Goal: Communication & Community: Share content

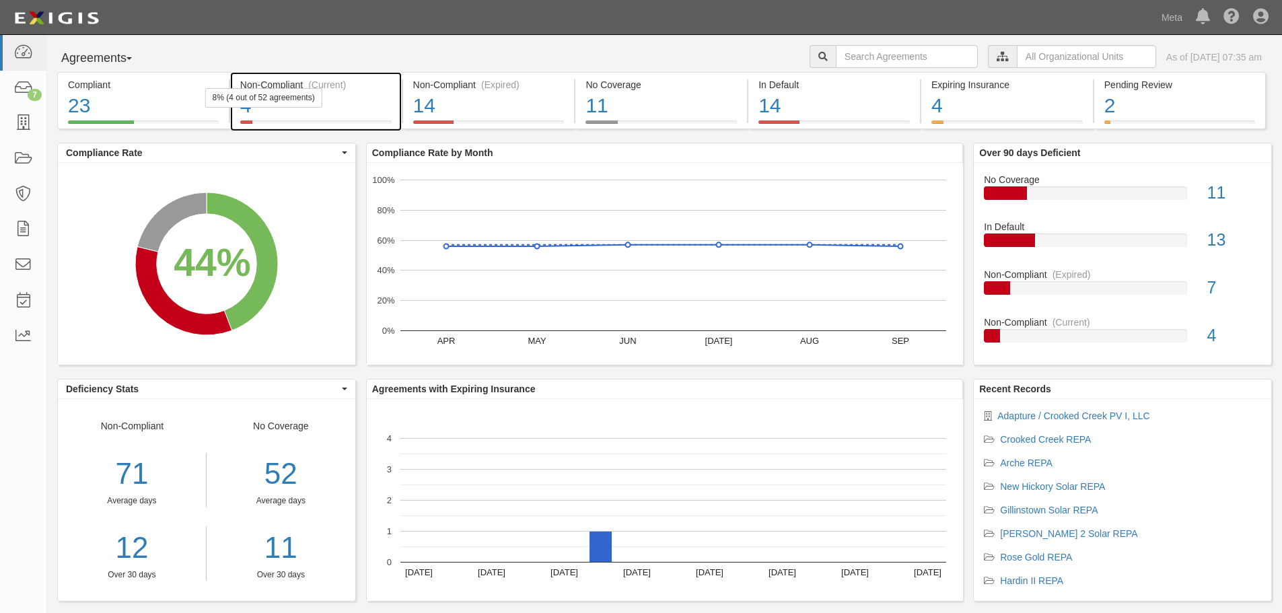
click at [291, 104] on div "8% (4 out of 52 agreements)" at bounding box center [263, 98] width 117 height 20
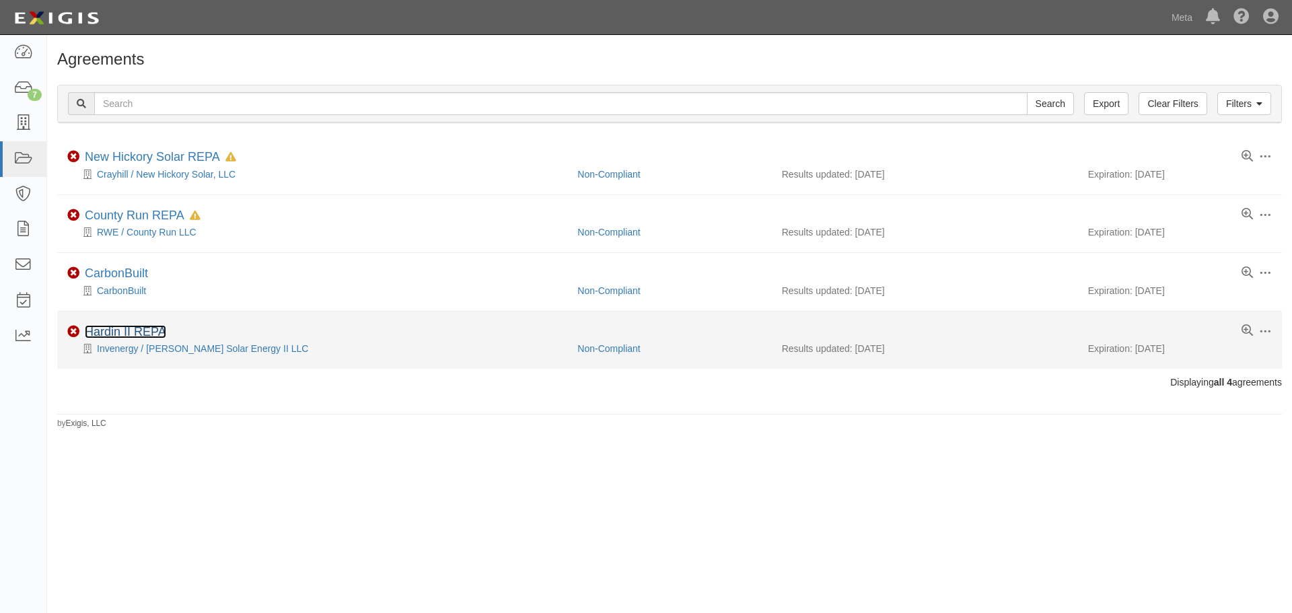
click at [130, 328] on link "Hardin II REPA" at bounding box center [125, 331] width 81 height 13
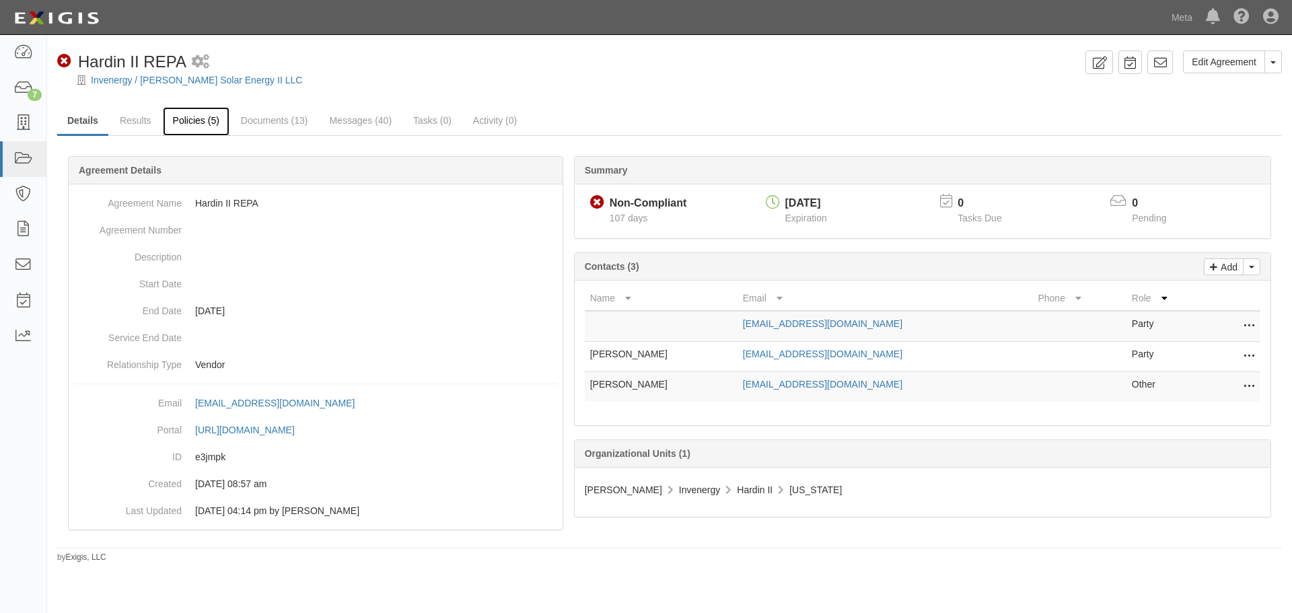
click at [210, 125] on link "Policies (5)" at bounding box center [196, 121] width 67 height 29
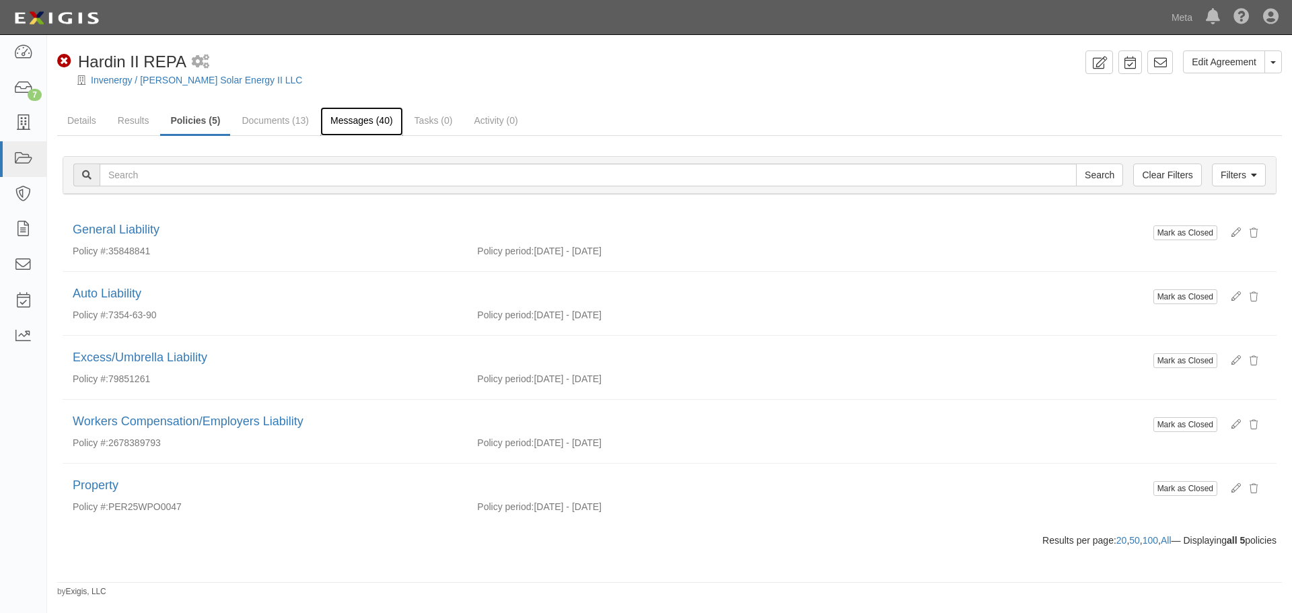
click at [348, 115] on link "Messages (40)" at bounding box center [361, 121] width 83 height 29
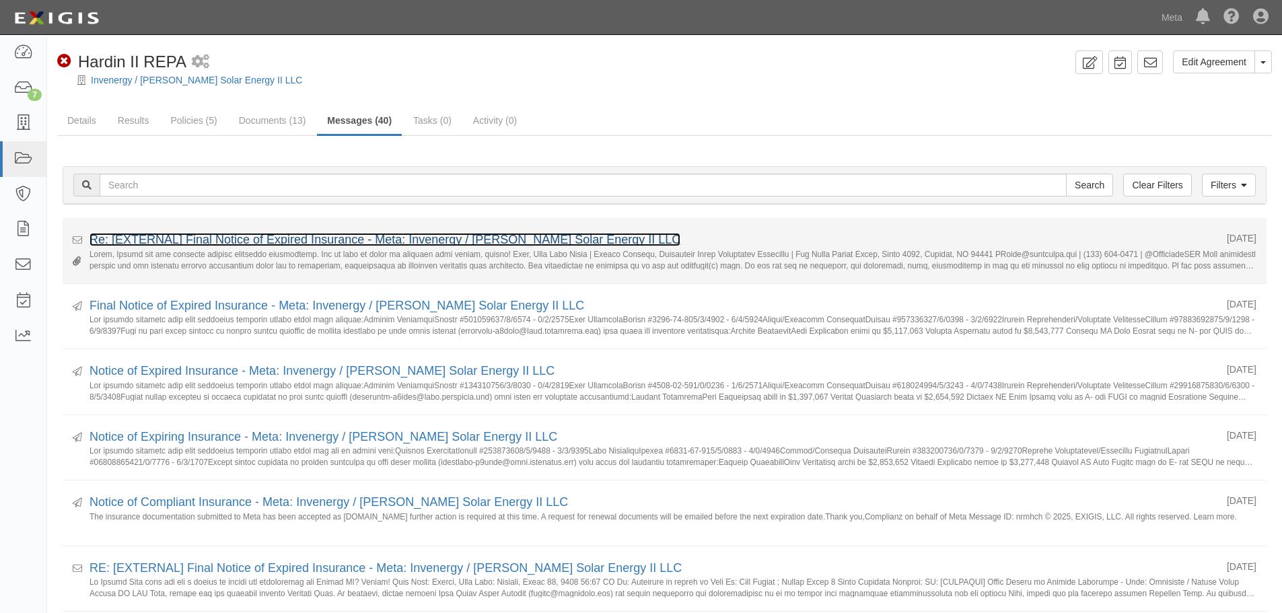
click at [301, 240] on link "Re: [EXTERNAL] Final Notice of Expired Insurance - Meta: Invenergy / [PERSON_NA…" at bounding box center [384, 239] width 591 height 13
click at [242, 246] on link "Re: [EXTERNAL] Final Notice of Expired Insurance - Meta: Invenergy / Hardin Sol…" at bounding box center [384, 239] width 591 height 13
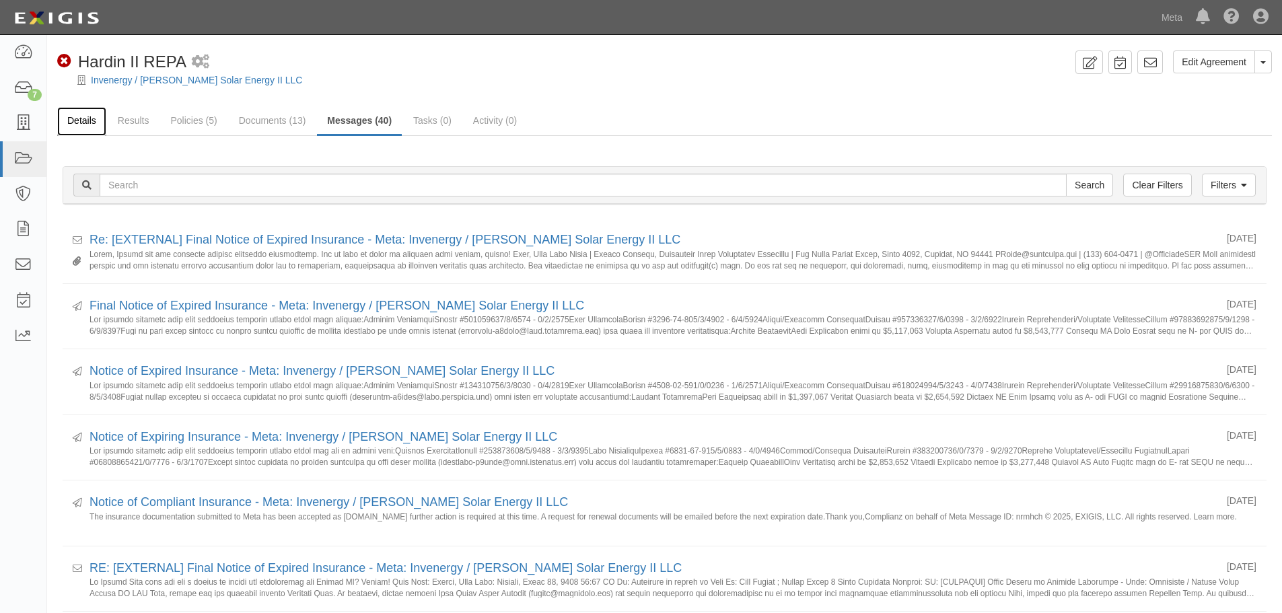
click at [104, 131] on link "Details" at bounding box center [81, 121] width 49 height 29
click at [138, 129] on link "Results" at bounding box center [134, 121] width 52 height 29
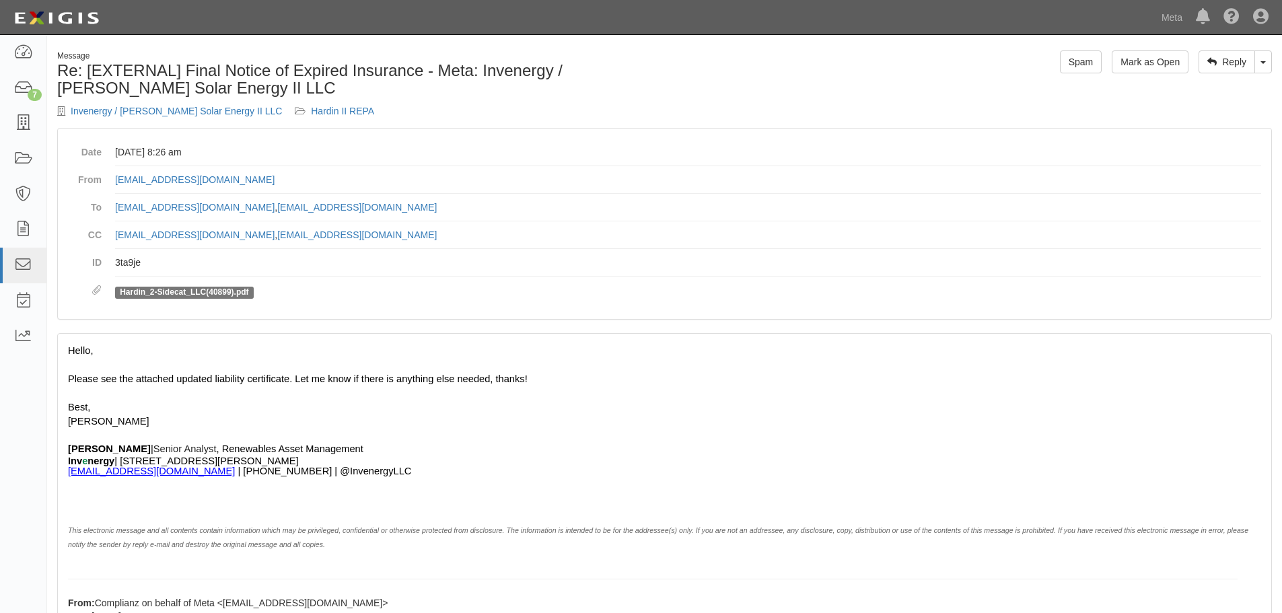
click at [221, 89] on h1 "Re: [EXTERNAL] Final Notice of Expired Insurance - Meta: Invenergy / Hardin Sol…" at bounding box center [355, 80] width 597 height 36
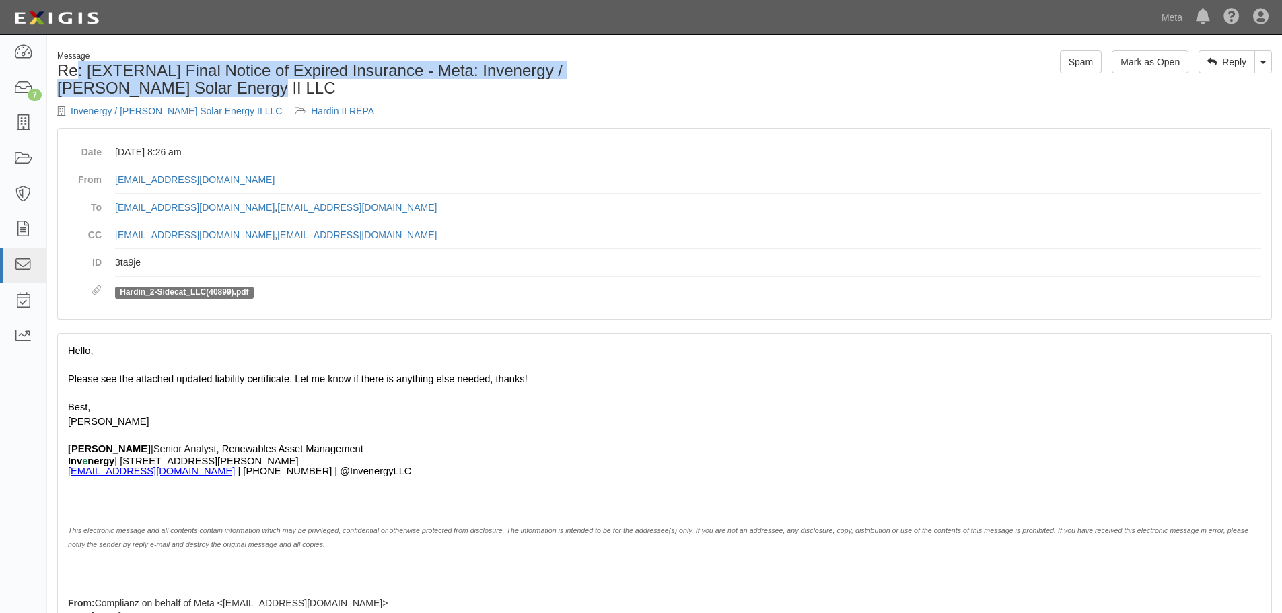
drag, startPoint x: 216, startPoint y: 89, endPoint x: 78, endPoint y: 75, distance: 138.6
click at [78, 75] on h1 "Re: [EXTERNAL] Final Notice of Expired Insurance - Meta: Invenergy / Hardin Sol…" at bounding box center [355, 80] width 597 height 36
copy h1 ": [EXTERNAL] Final Notice of Expired Insurance - Meta: Invenergy / Hardin Solar…"
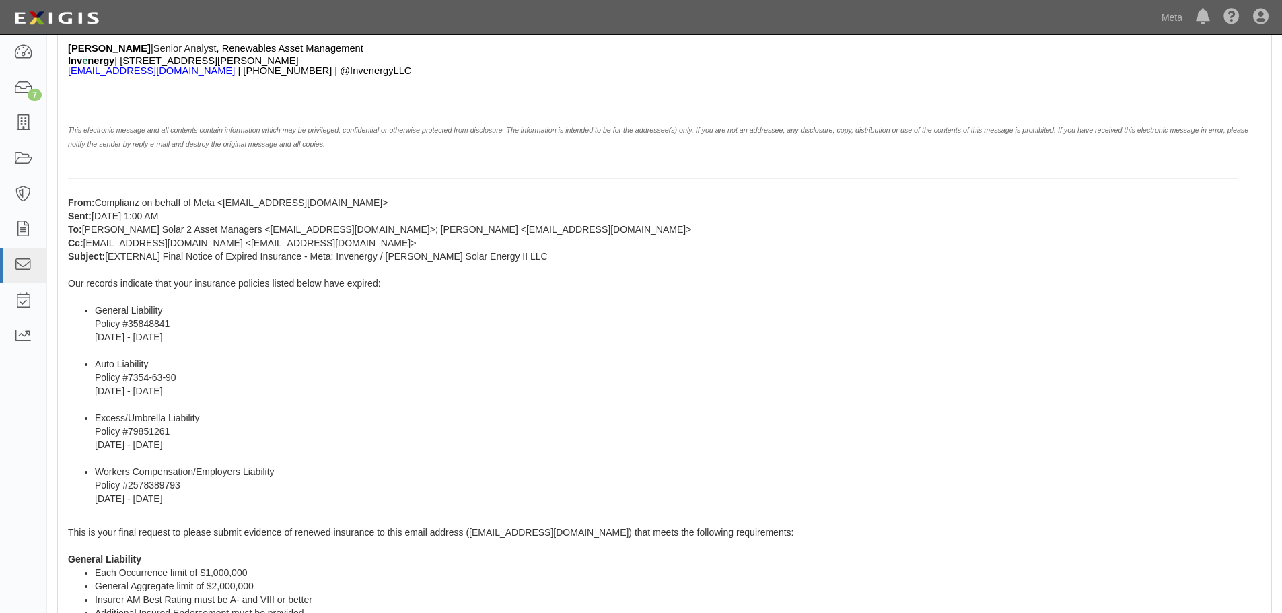
scroll to position [404, 0]
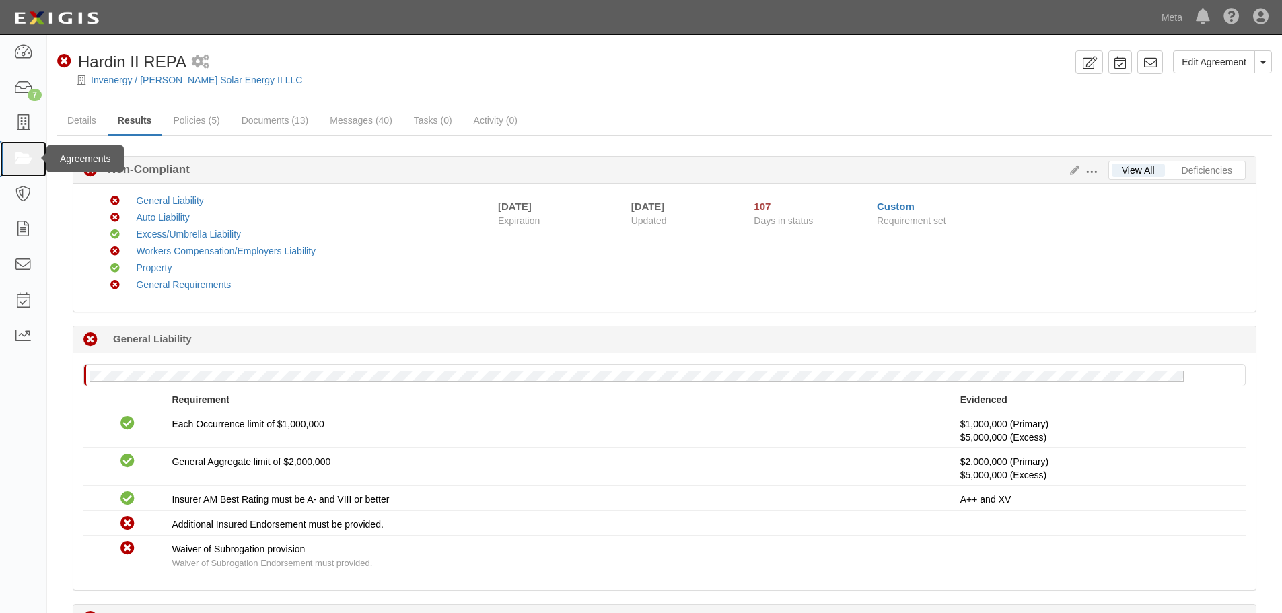
click at [13, 151] on link at bounding box center [23, 159] width 46 height 36
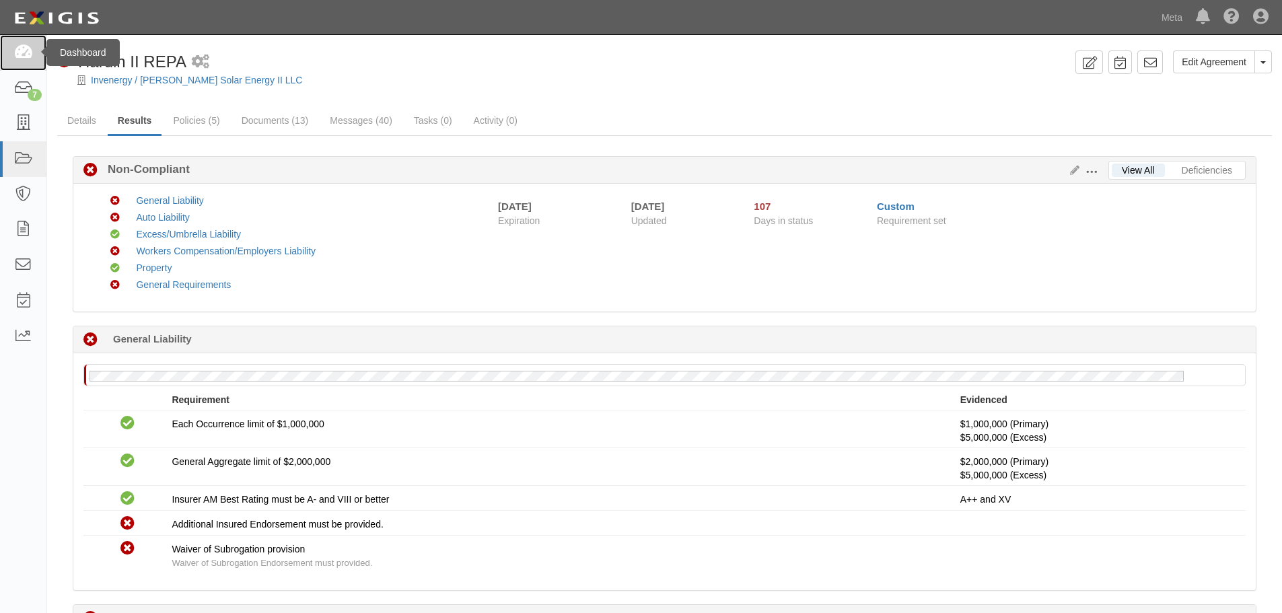
click at [31, 67] on link at bounding box center [23, 53] width 46 height 36
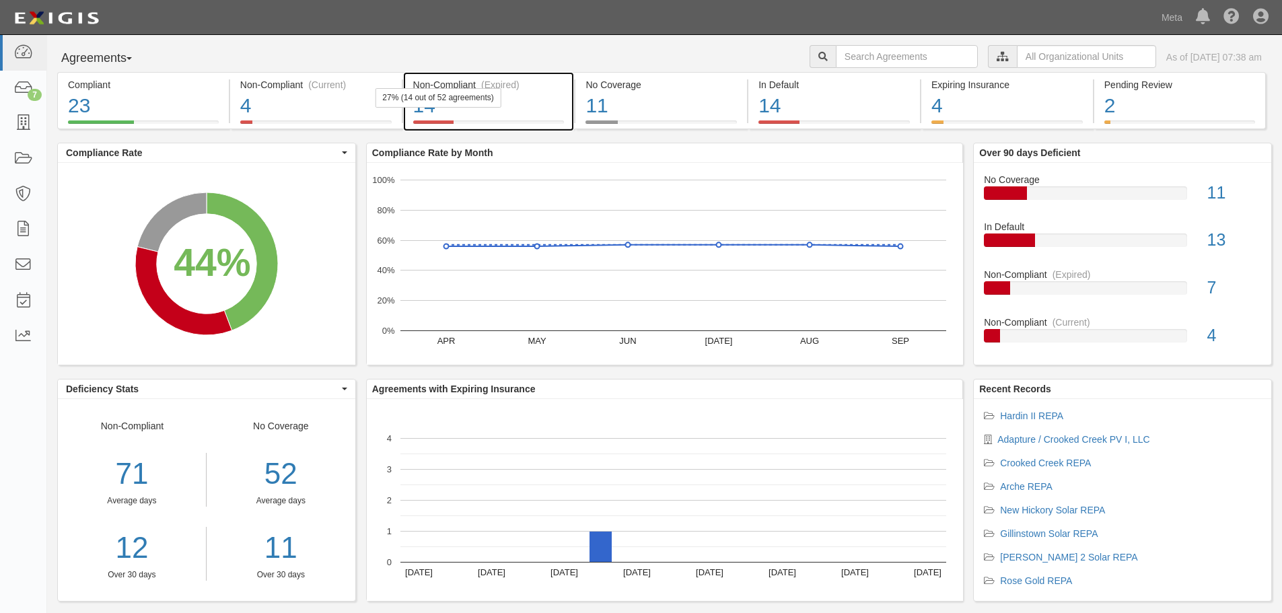
click at [516, 101] on div "14" at bounding box center [488, 106] width 151 height 29
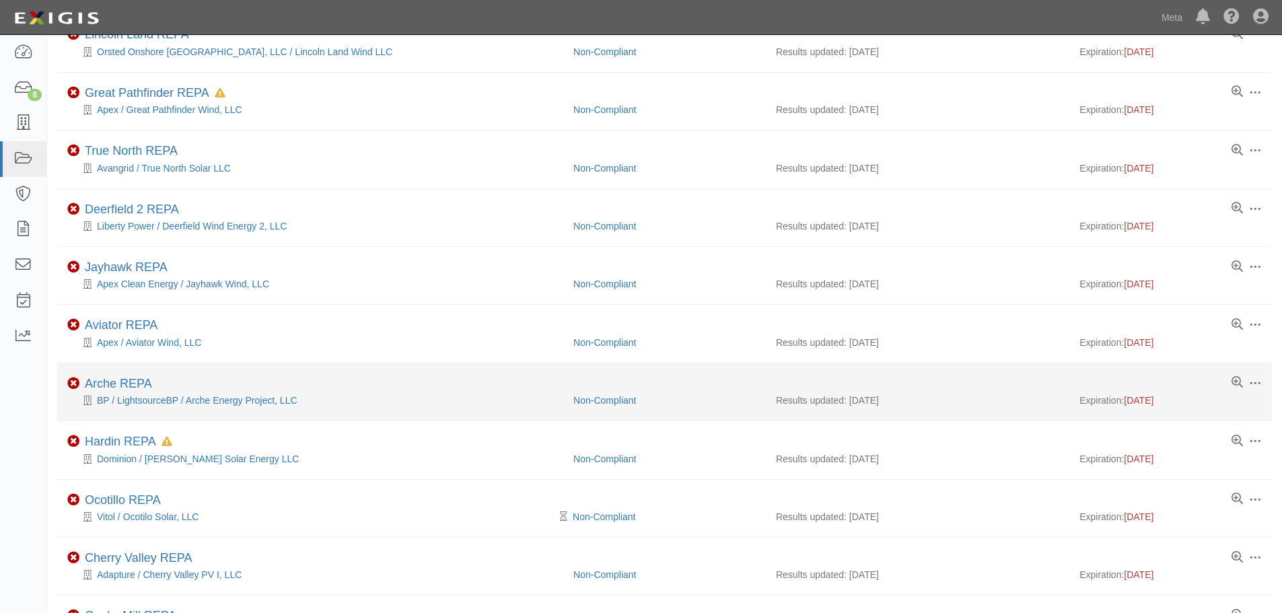
scroll to position [135, 0]
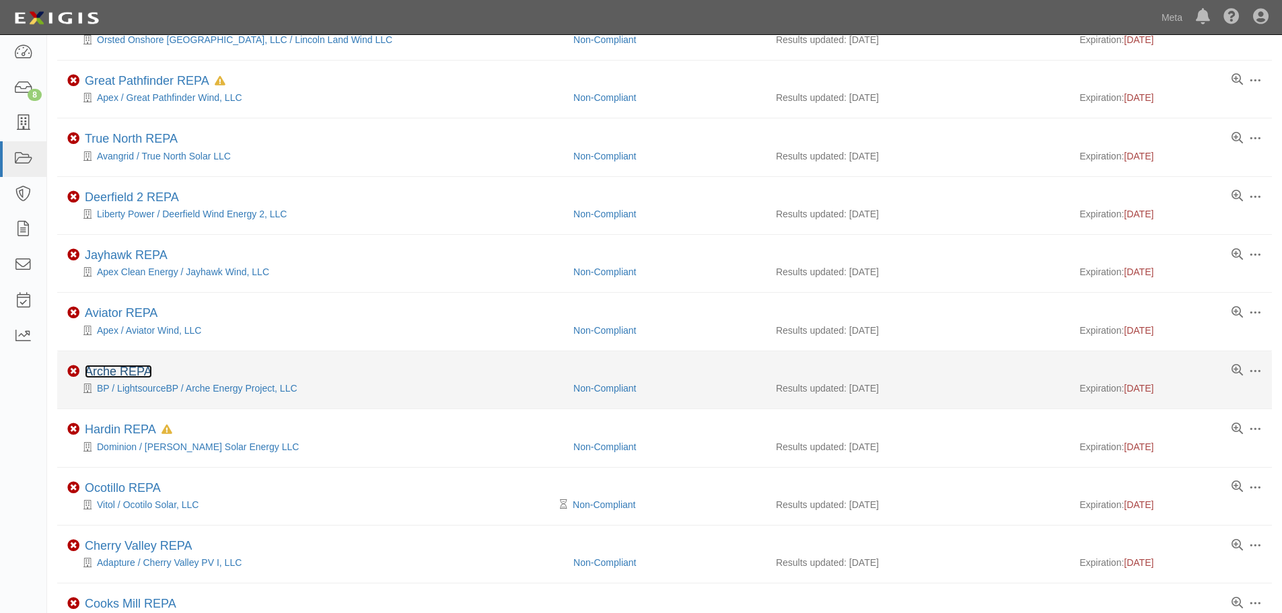
click at [86, 372] on link "Arche REPA" at bounding box center [118, 371] width 67 height 13
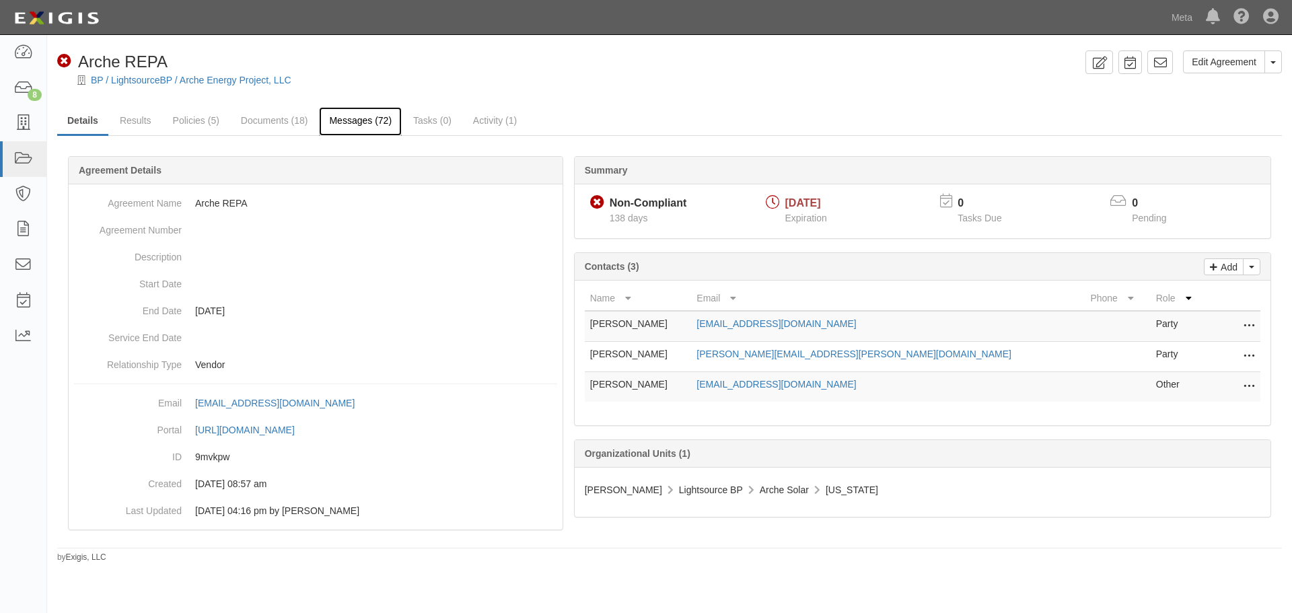
click at [330, 121] on link "Messages (72)" at bounding box center [360, 121] width 83 height 29
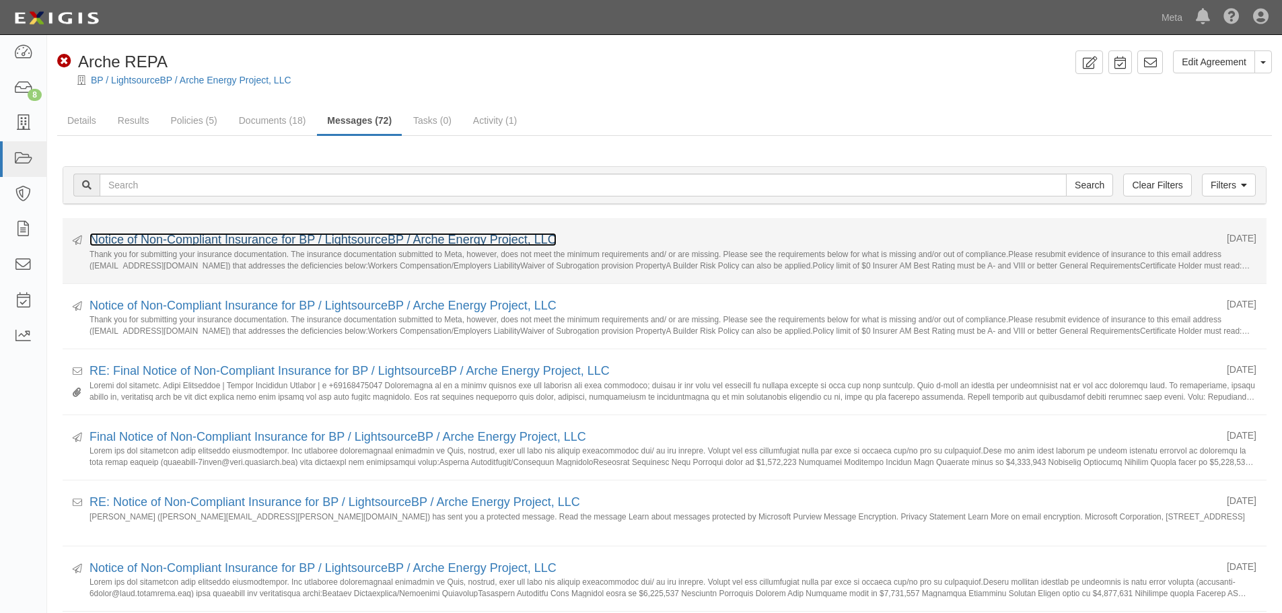
click at [205, 244] on link "Notice of Non-Compliant Insurance for BP / LightsourceBP / Arche Energy Project…" at bounding box center [322, 239] width 467 height 13
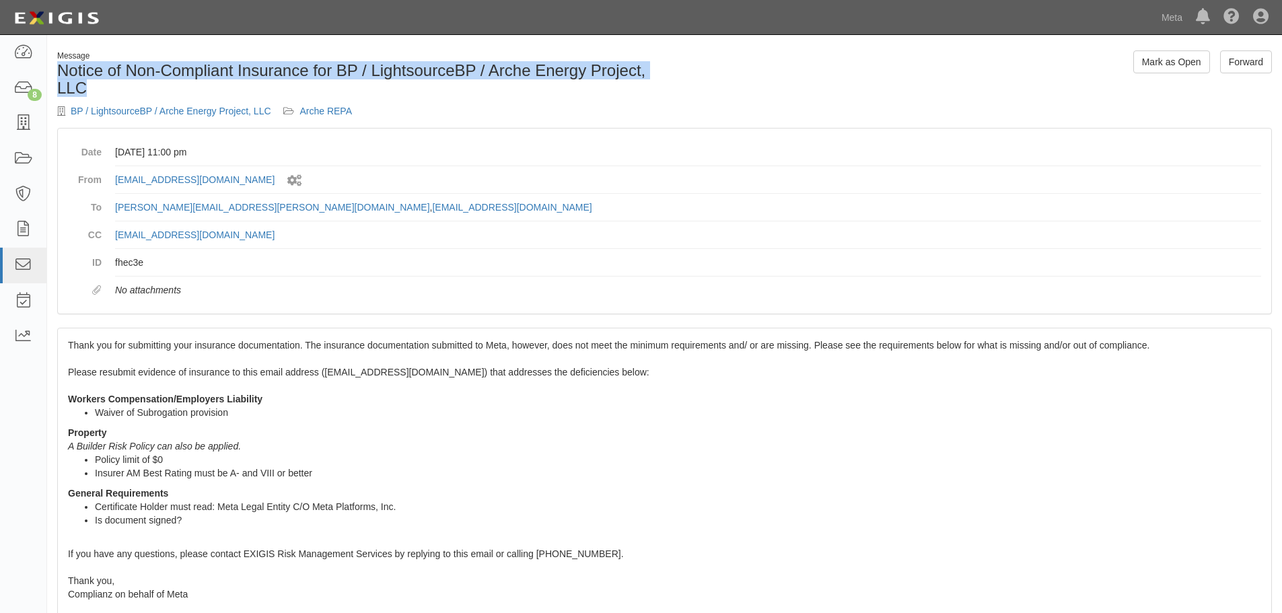
drag, startPoint x: 135, startPoint y: 88, endPoint x: 62, endPoint y: 73, distance: 74.2
click at [61, 73] on h1 "Notice of Non-Compliant Insurance for BP / LightsourceBP / Arche Energy Project…" at bounding box center [355, 80] width 597 height 36
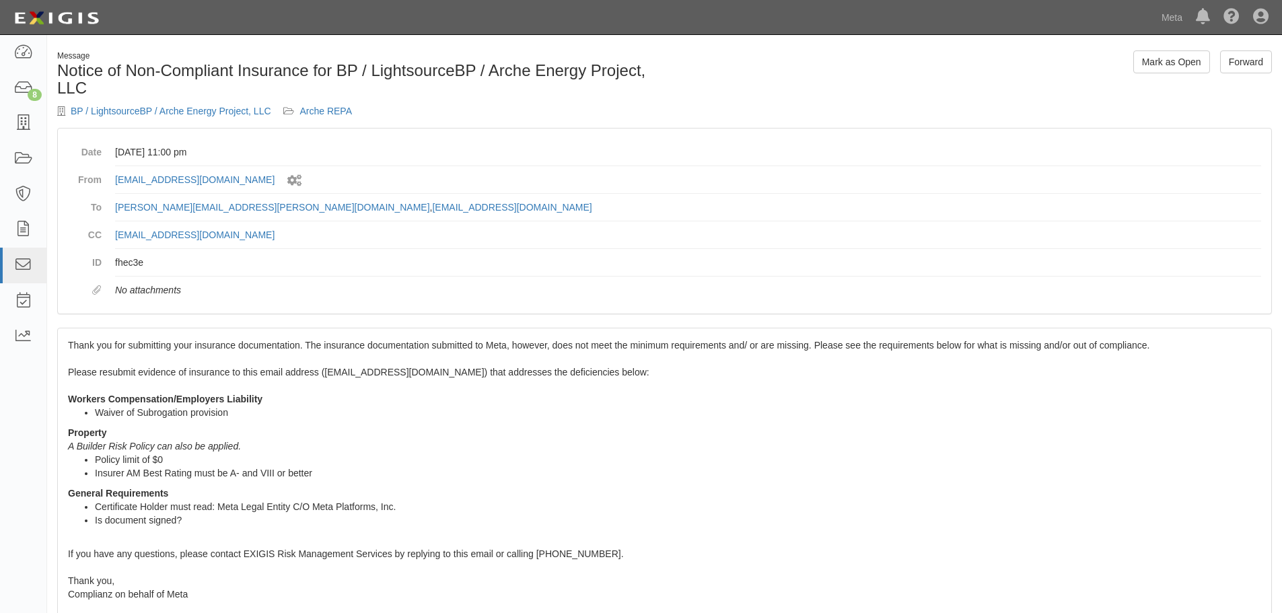
click at [286, 500] on li "Certificate Holder must read: Meta Legal Entity C/O Meta Platforms, Inc." at bounding box center [678, 506] width 1166 height 13
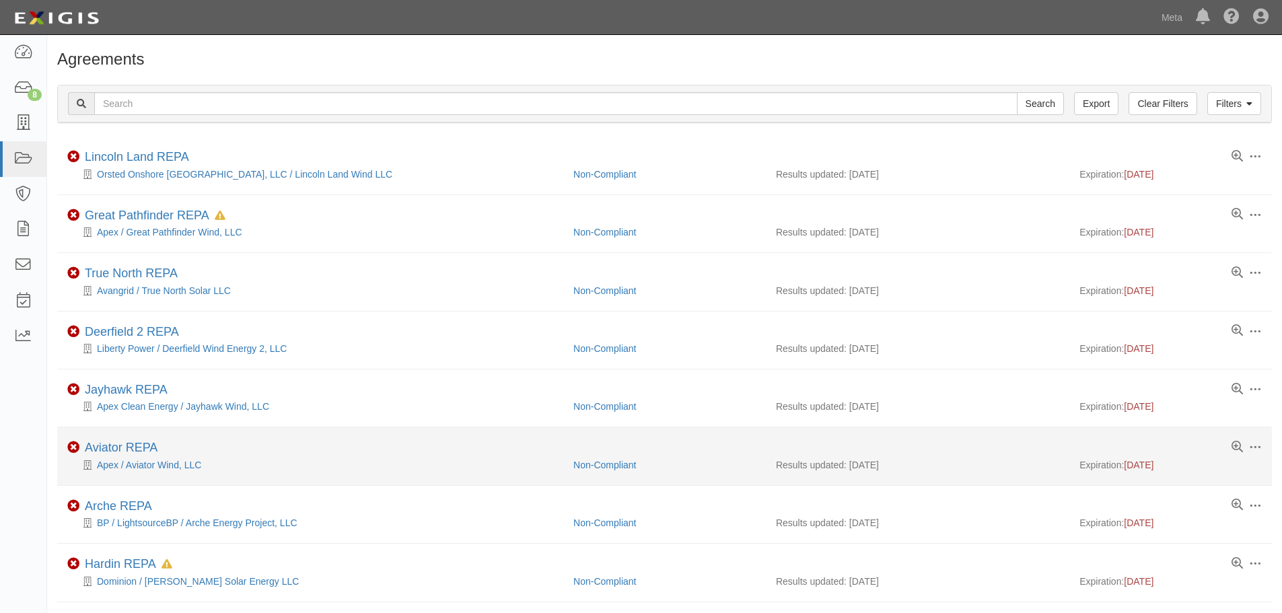
scroll to position [135, 0]
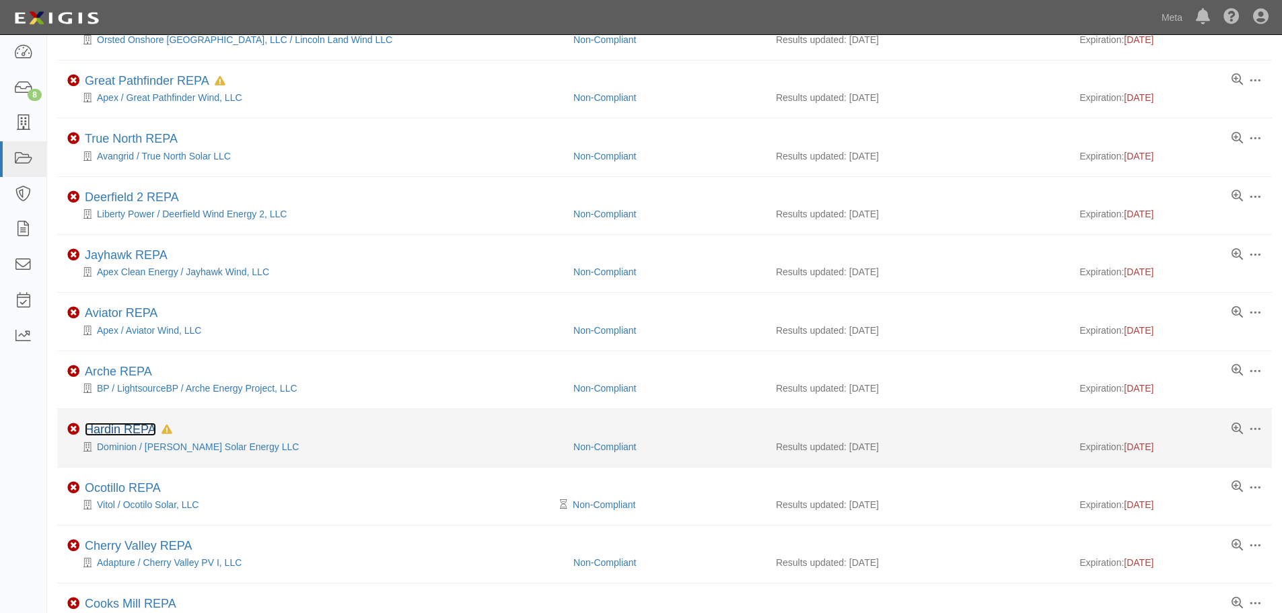
click at [134, 426] on link "Hardin REPA" at bounding box center [120, 429] width 71 height 13
click at [87, 429] on link "Hardin REPA" at bounding box center [120, 429] width 71 height 13
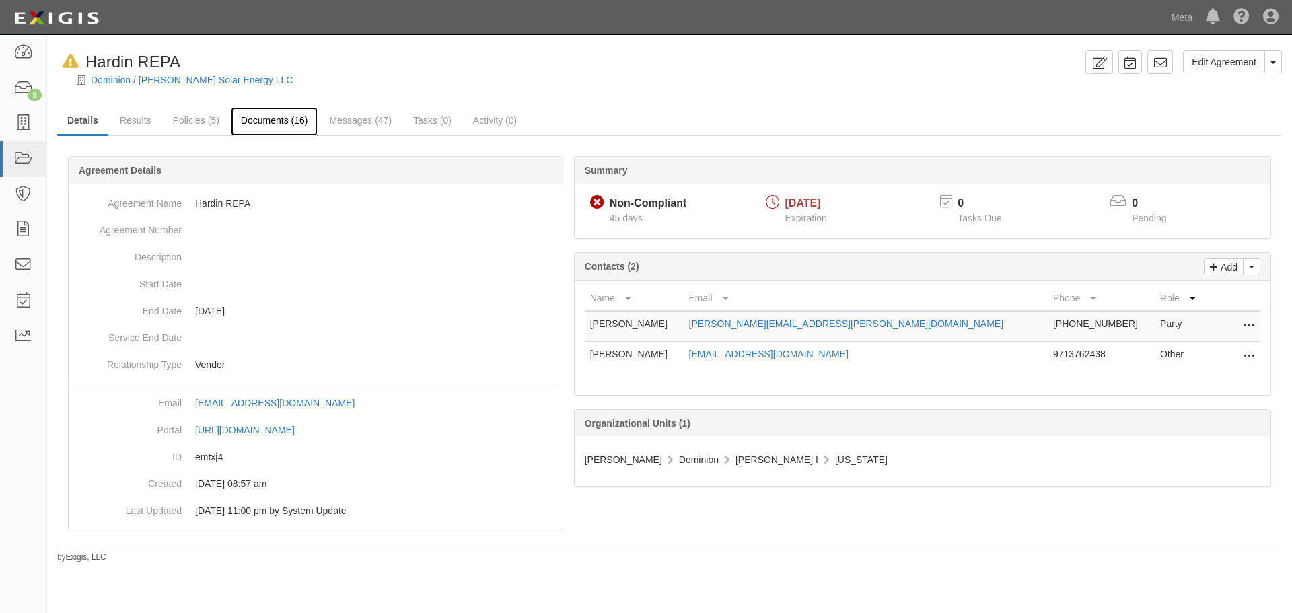
click at [263, 127] on link "Documents (16)" at bounding box center [274, 121] width 87 height 29
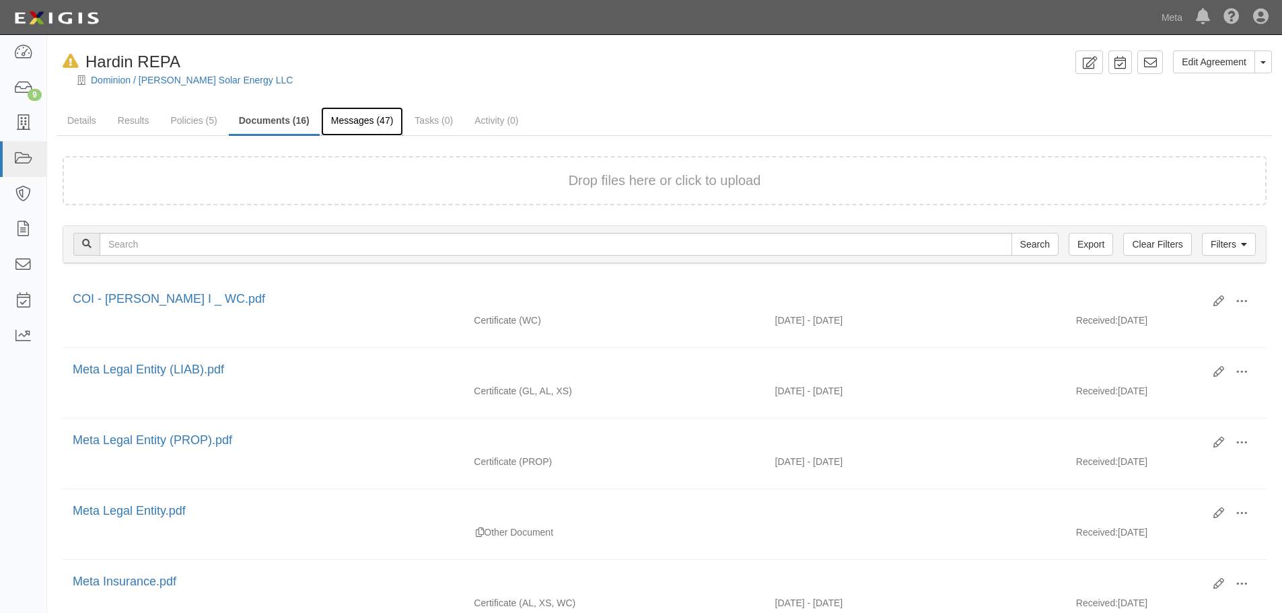
click at [362, 128] on link "Messages (47)" at bounding box center [362, 121] width 83 height 29
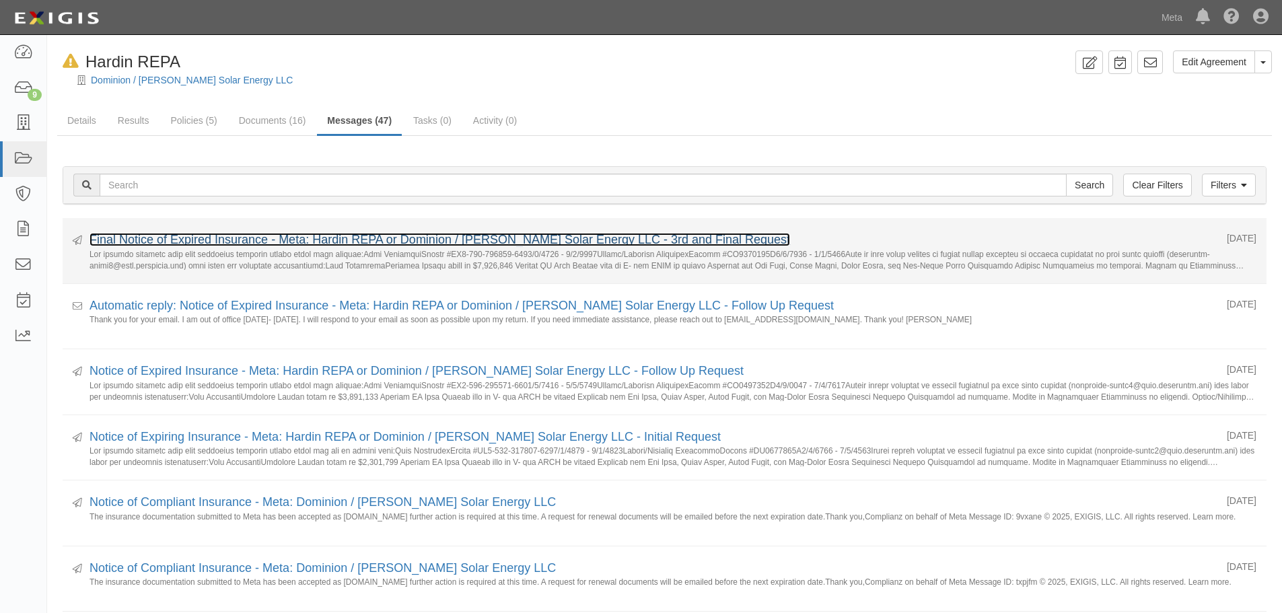
click at [227, 246] on link "Final Notice of Expired Insurance - Meta: Hardin REPA or Dominion / [PERSON_NAM…" at bounding box center [439, 239] width 700 height 13
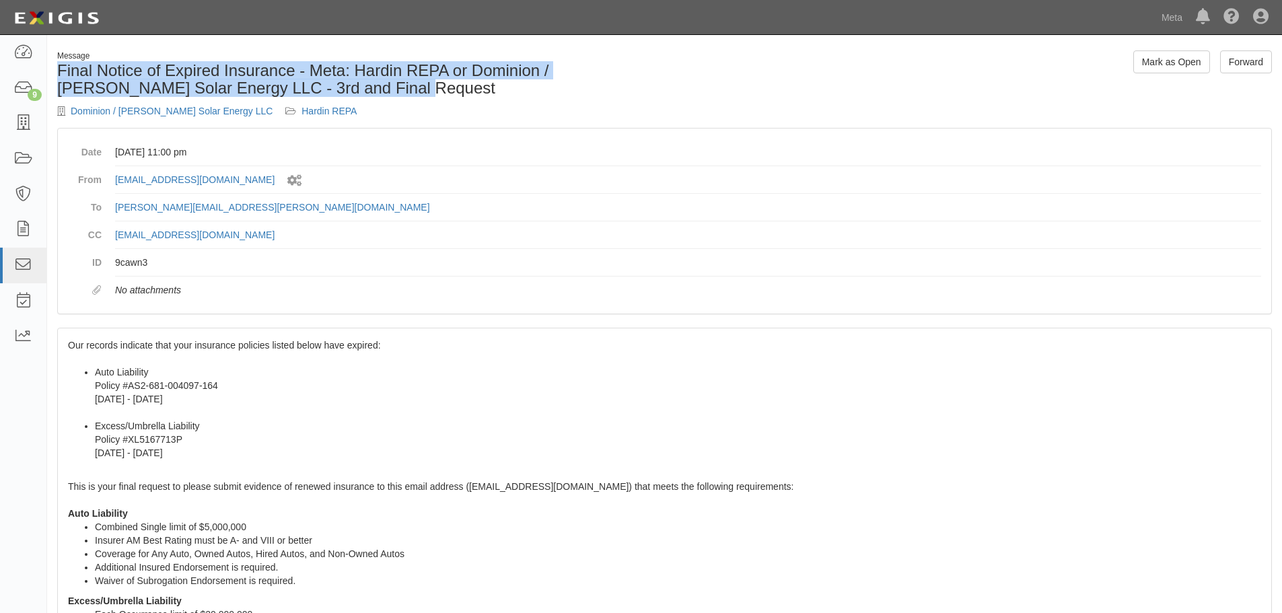
drag, startPoint x: 331, startPoint y: 82, endPoint x: 112, endPoint y: 55, distance: 221.0
click at [112, 55] on div "Message Final Notice of Expired Insurance - Meta: Hardin REPA or Dominion / [PE…" at bounding box center [356, 88] width 618 height 77
copy div "Final Notice of Expired Insurance - Meta: Hardin REPA or Dominion / [PERSON_NAM…"
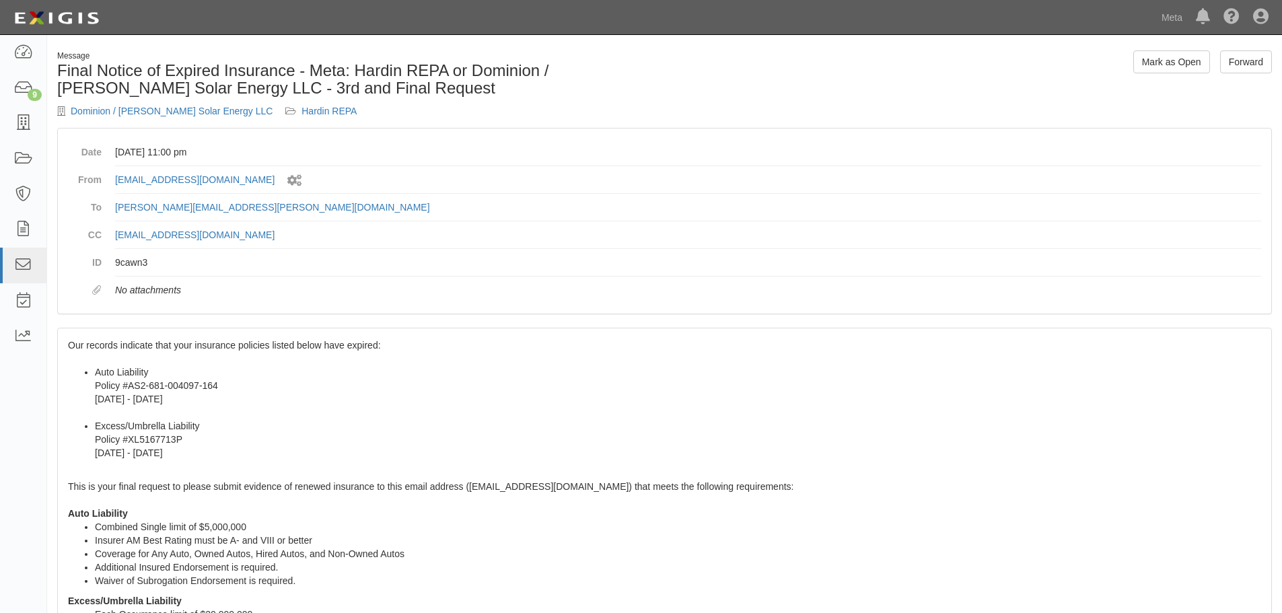
click at [491, 474] on div "Our records indicate that your insurance policies listed below have expired: Au…" at bounding box center [664, 602] width 1213 height 548
click at [1254, 61] on link "Forward" at bounding box center [1246, 61] width 52 height 23
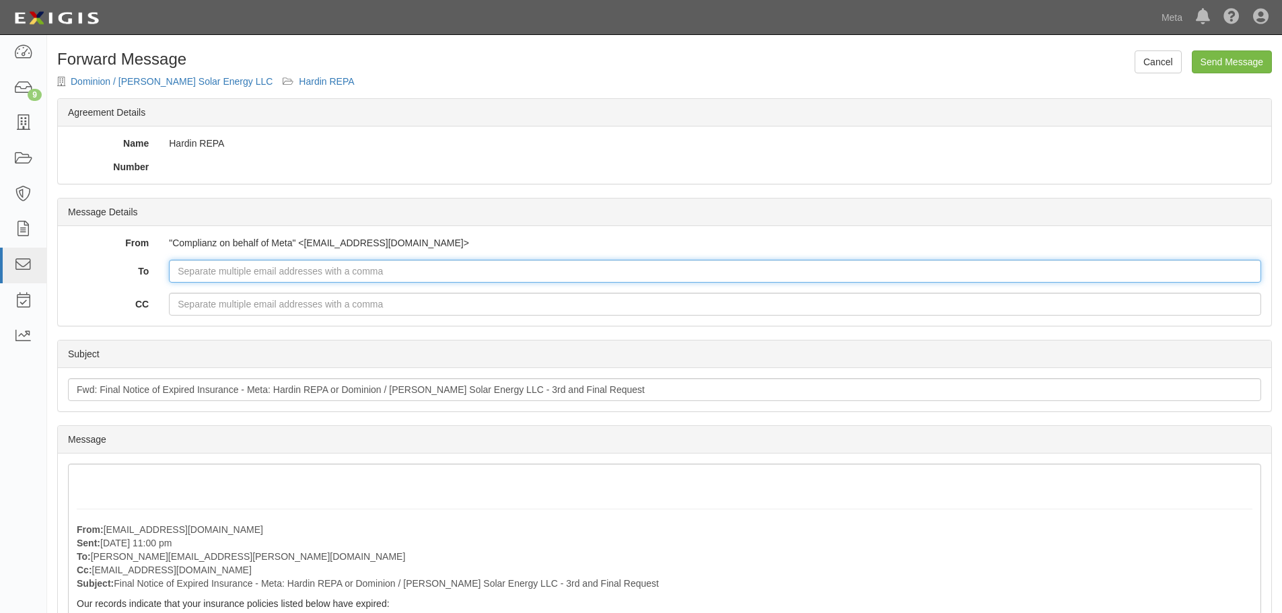
type input "erinlarsen@meta.com"
click at [203, 266] on input "erinlarsen@meta.com" at bounding box center [715, 271] width 1092 height 23
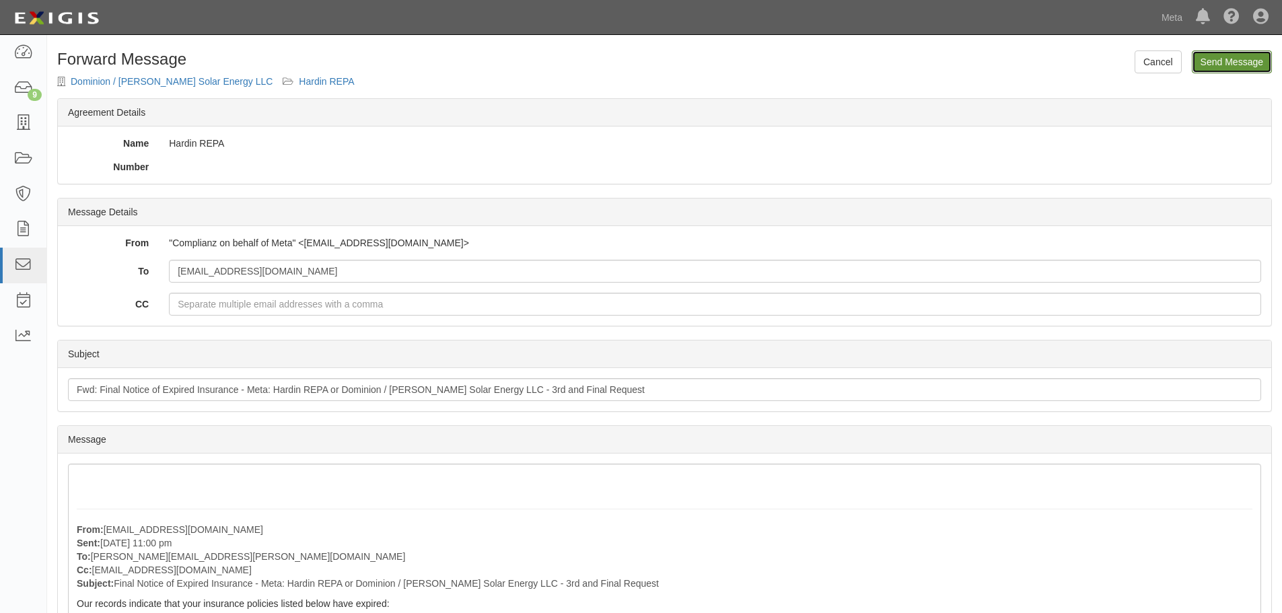
click at [1242, 57] on input "Send Message" at bounding box center [1232, 61] width 80 height 23
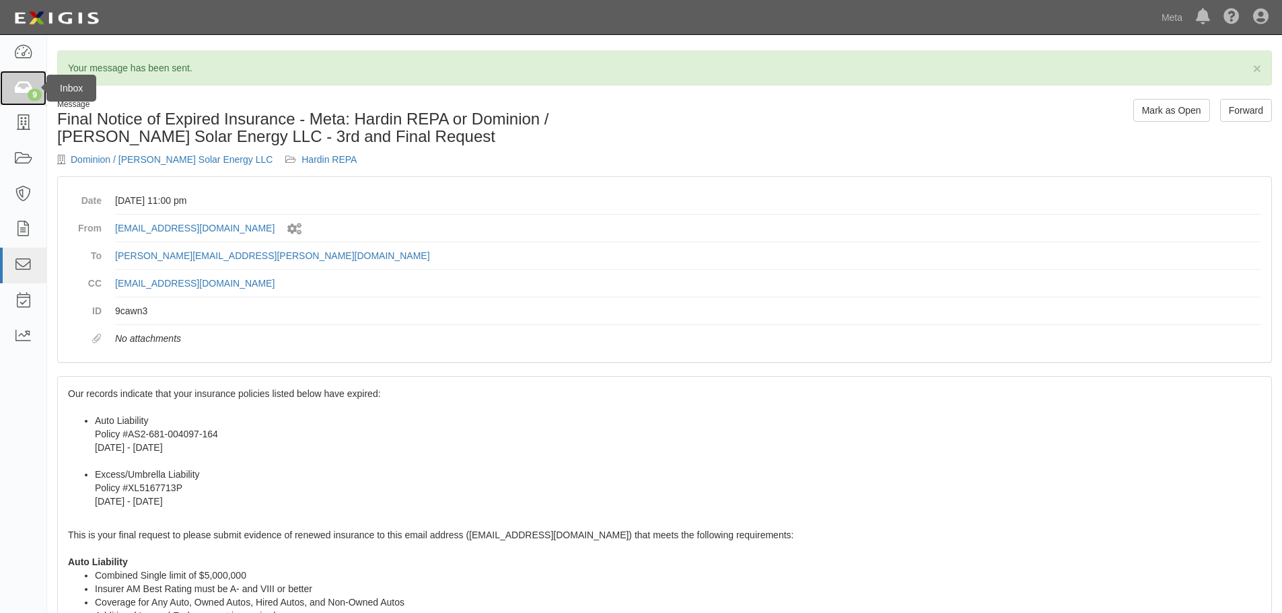
click at [29, 94] on div "9" at bounding box center [35, 95] width 14 height 12
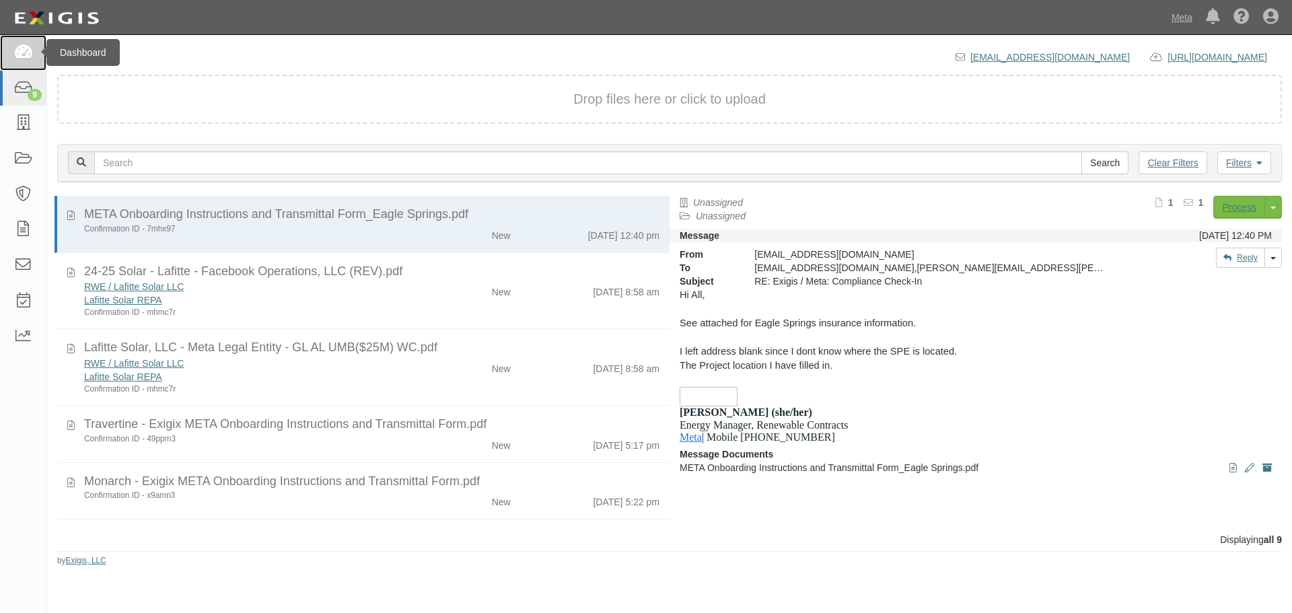
click at [11, 46] on link at bounding box center [23, 53] width 46 height 36
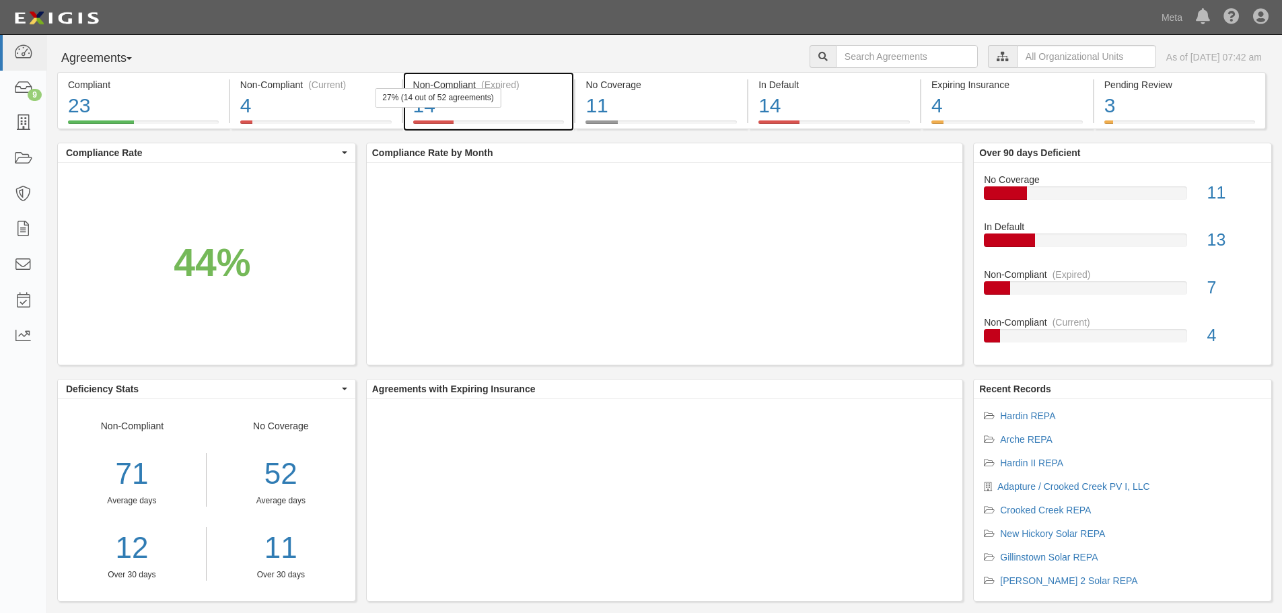
click at [425, 91] on div "27% (14 out of 52 agreements)" at bounding box center [438, 98] width 126 height 20
